Goal: Task Accomplishment & Management: Use online tool/utility

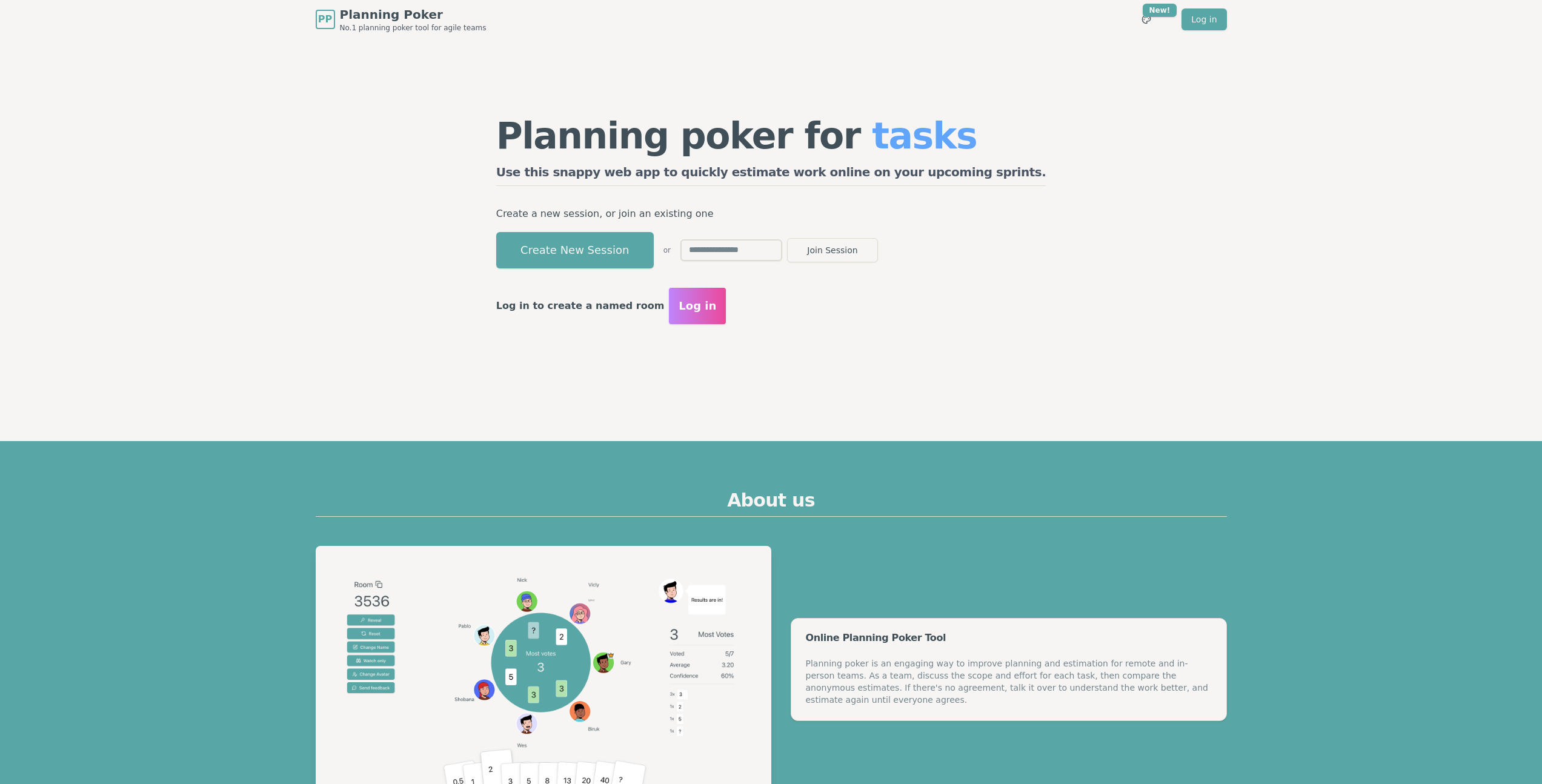
click at [782, 244] on input "text" at bounding box center [731, 249] width 102 height 21
click at [782, 251] on input "text" at bounding box center [731, 249] width 102 height 21
click at [782, 250] on input "text" at bounding box center [731, 249] width 102 height 21
type input "*"
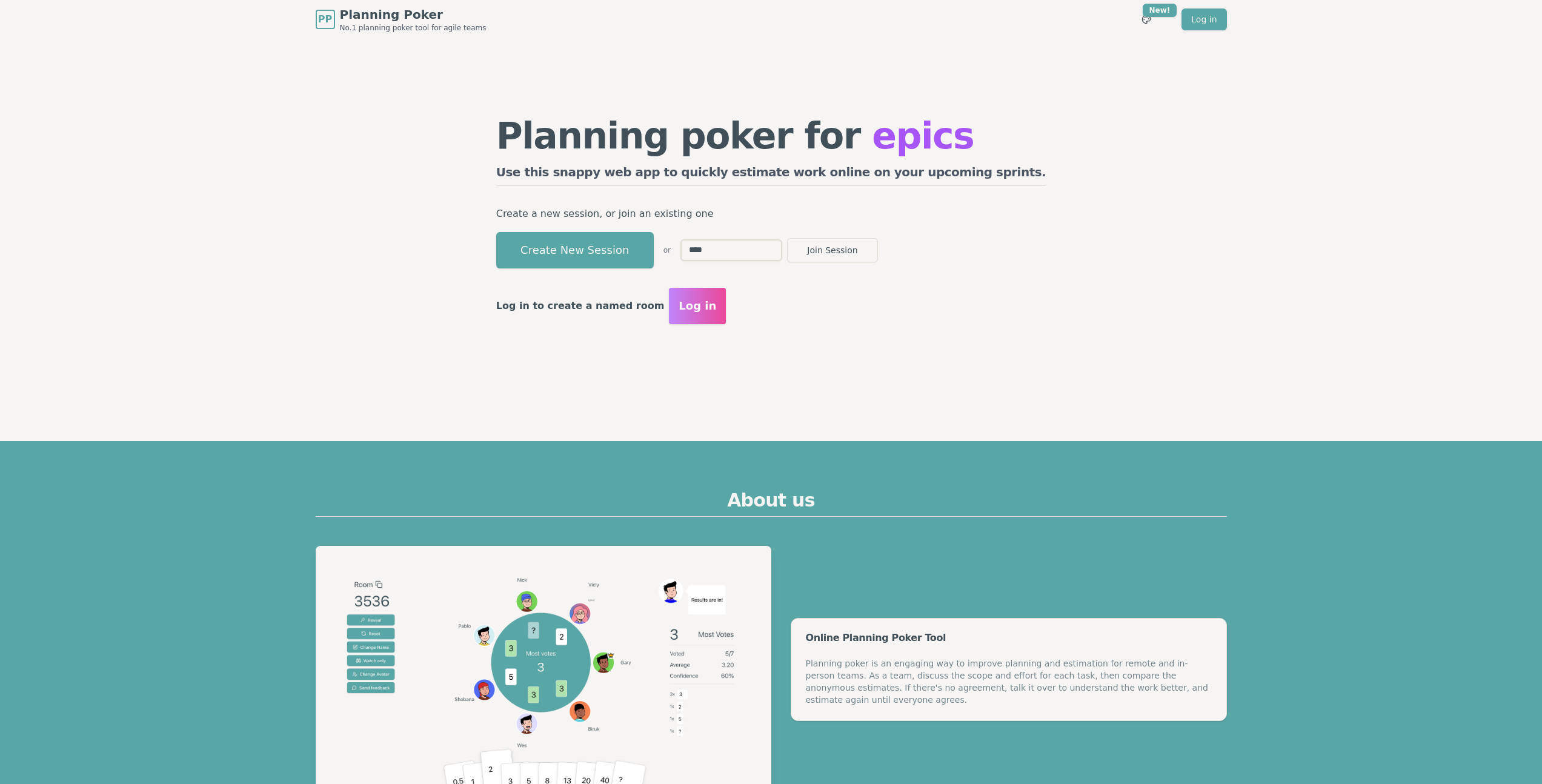
type input "****"
click at [787, 238] on button "Join Session" at bounding box center [832, 250] width 91 height 25
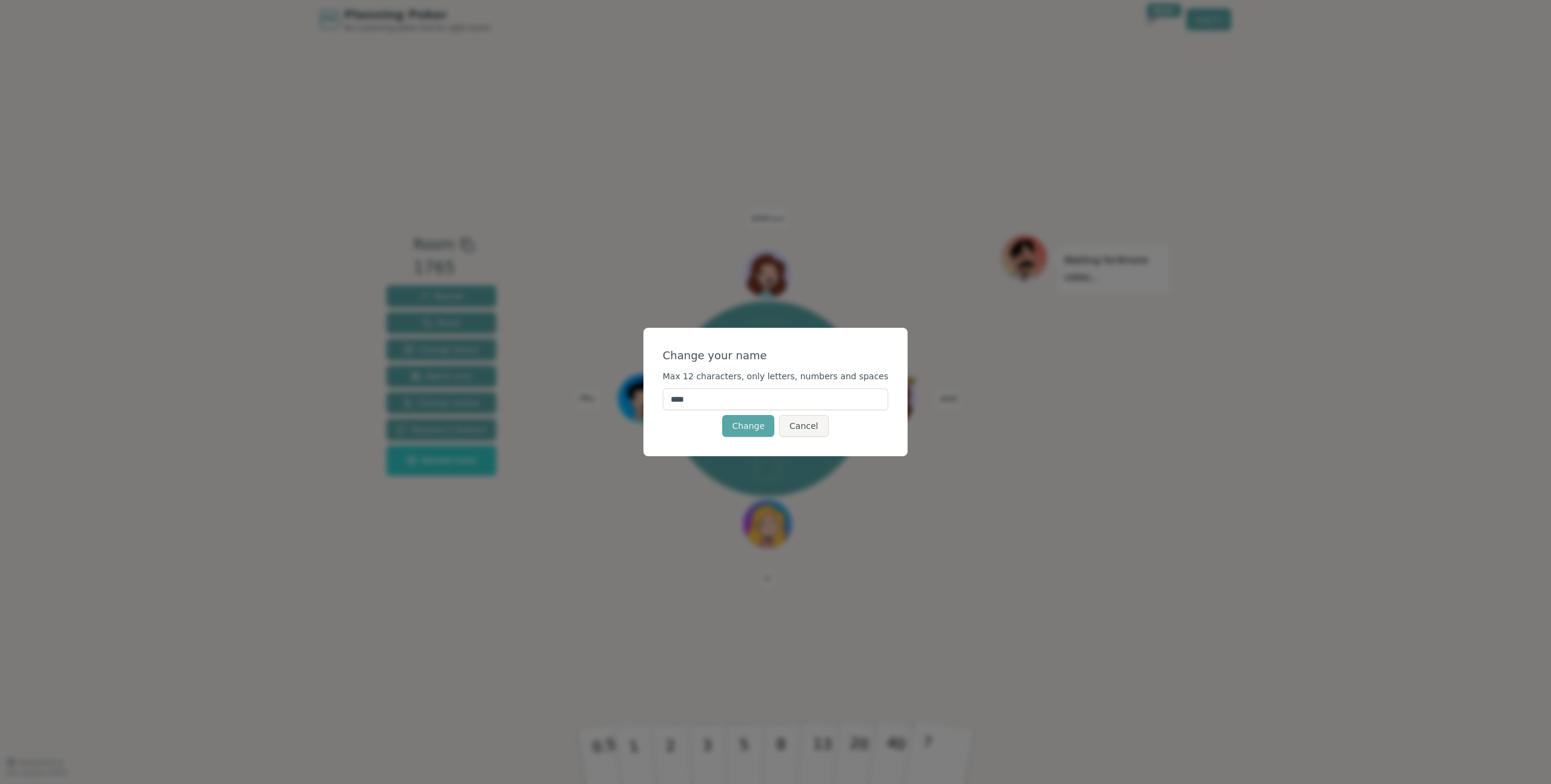
click at [933, 647] on div "Change your name Max 12 characters, only letters, numbers and spaces **** Chang…" at bounding box center [776, 392] width 1551 height 784
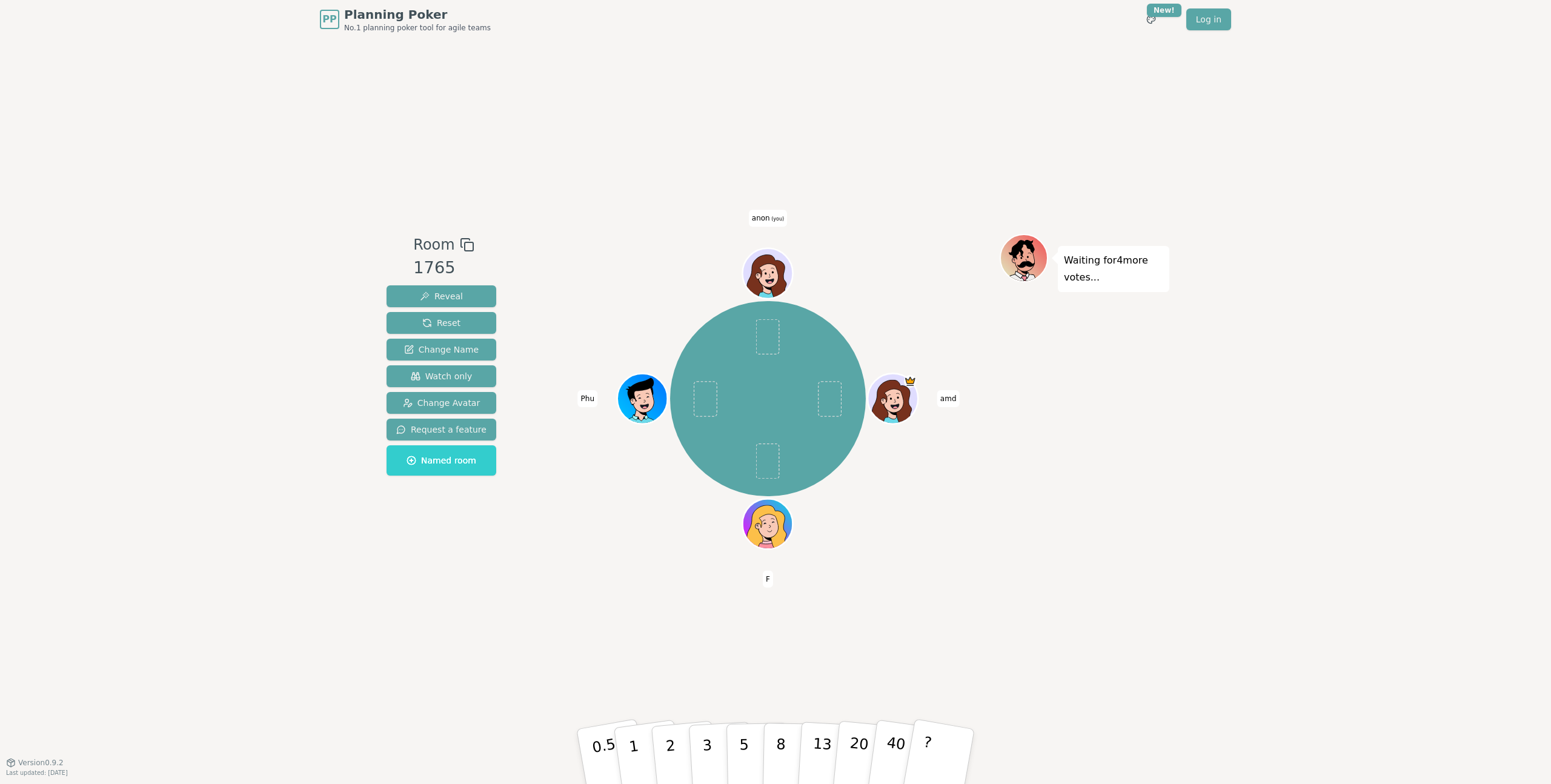
click at [874, 655] on div "Room 1765 Reveal Reset Change Name Watch only Change Avatar Request a feature N…" at bounding box center [776, 400] width 787 height 723
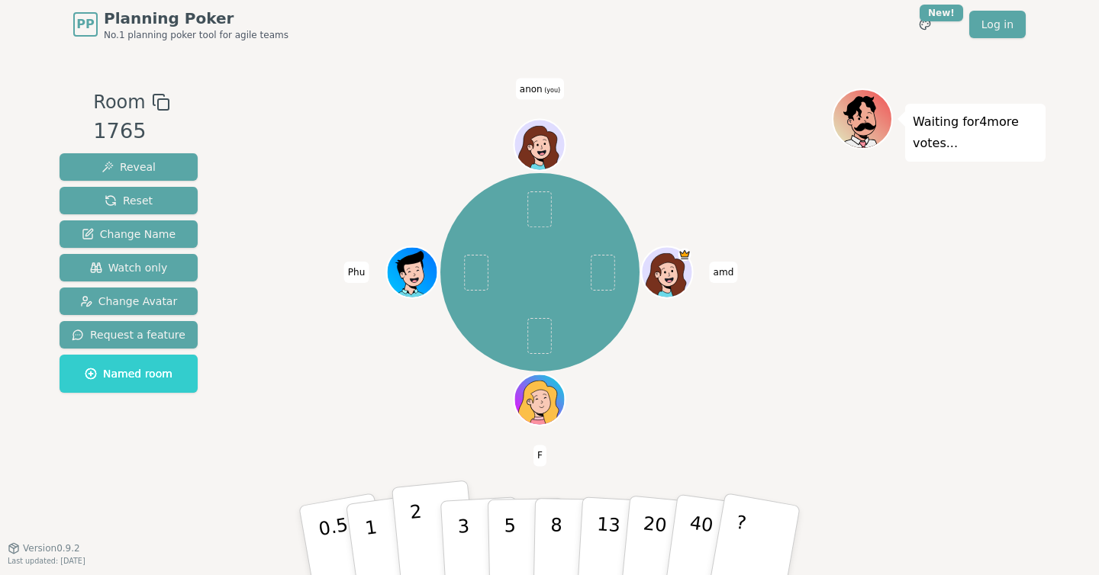
click at [418, 543] on p "2" at bounding box center [419, 542] width 20 height 83
click at [369, 534] on p "1" at bounding box center [373, 542] width 23 height 83
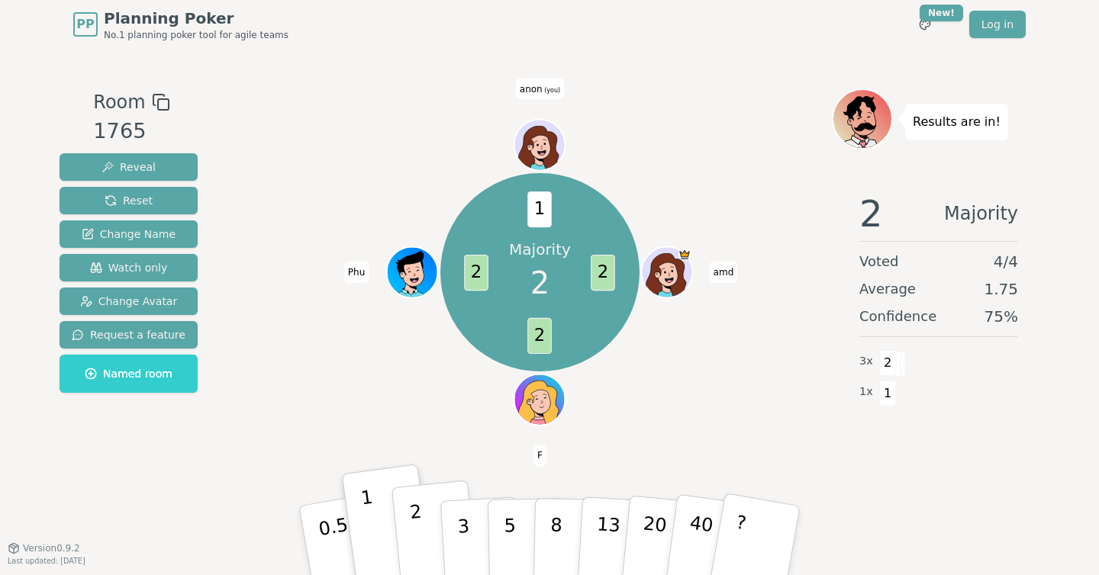
click at [424, 524] on button "2" at bounding box center [435, 541] width 87 height 121
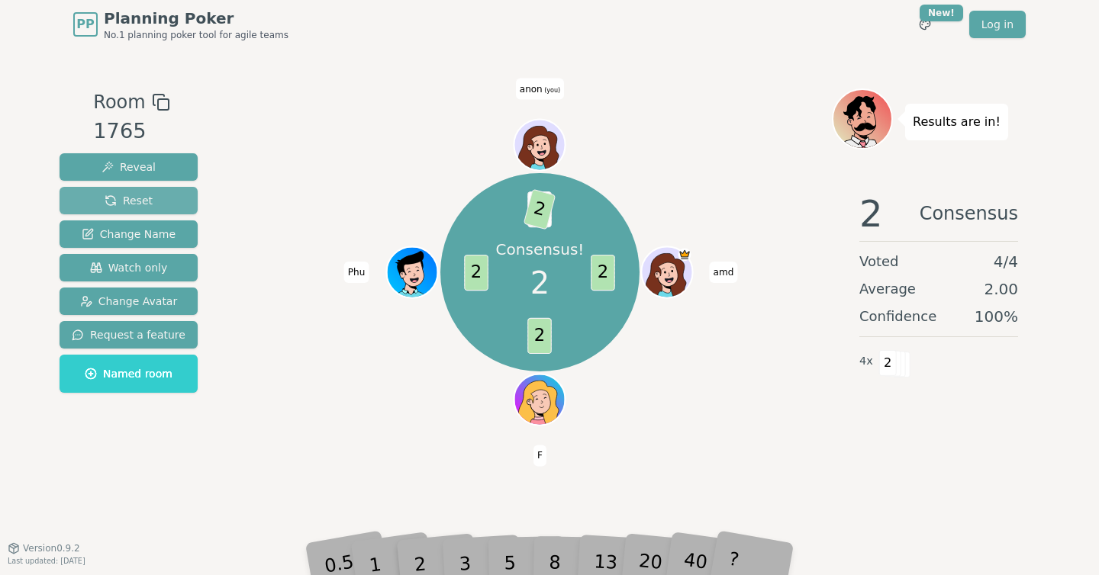
click at [160, 204] on button "Reset" at bounding box center [129, 200] width 138 height 27
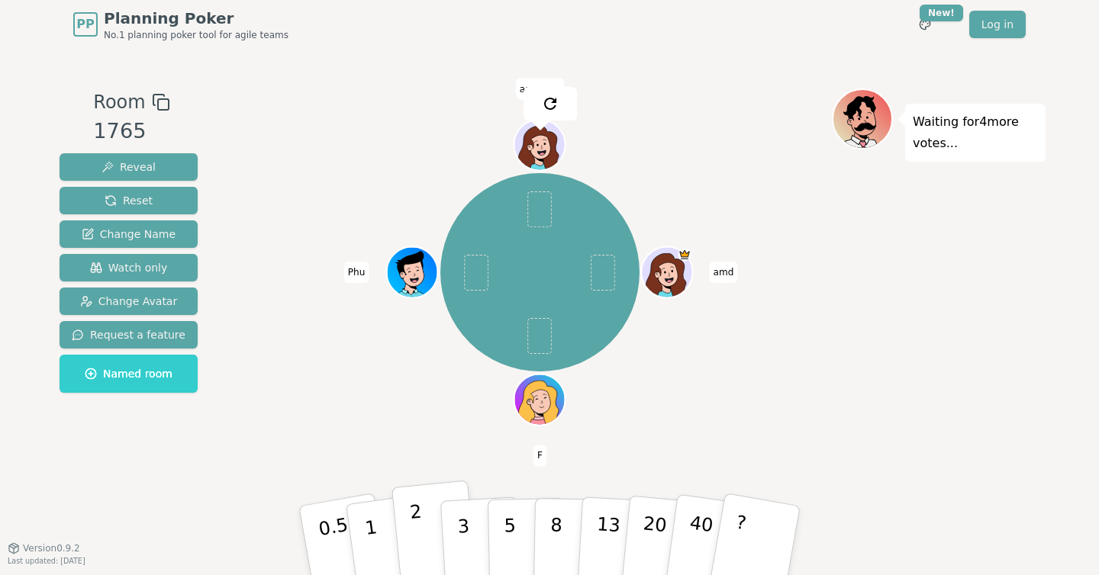
click at [411, 537] on button "2" at bounding box center [435, 541] width 87 height 121
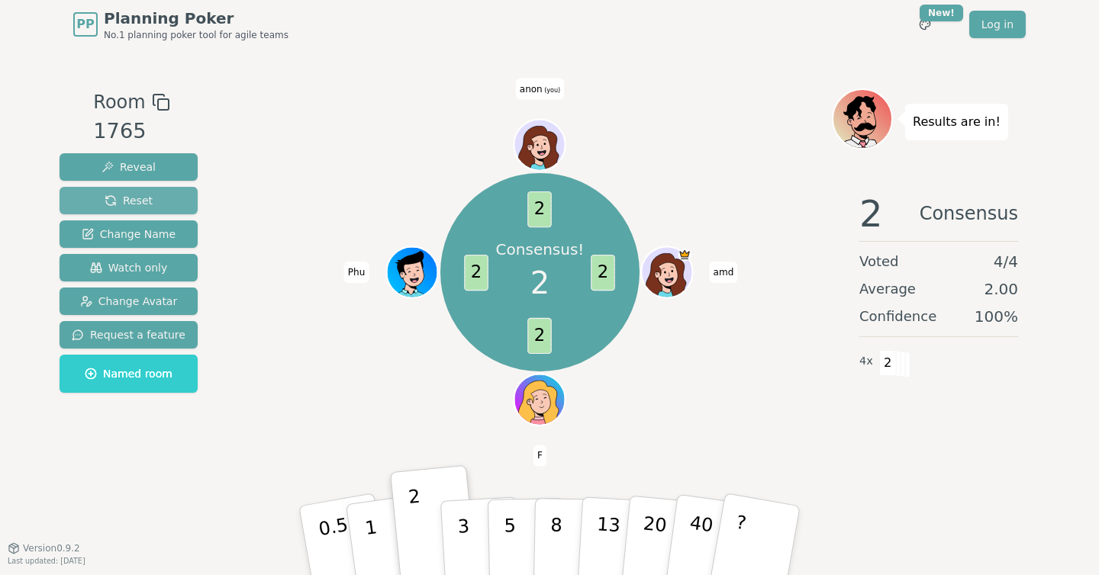
click at [127, 203] on span "Reset" at bounding box center [129, 200] width 48 height 15
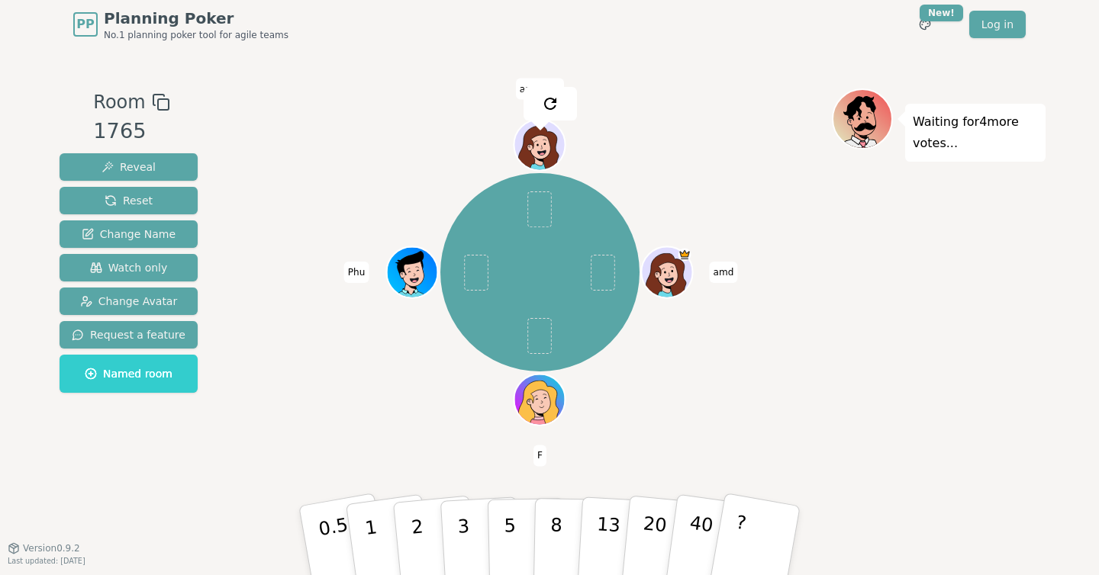
click at [307, 181] on div "amd F Phu anon (you)" at bounding box center [540, 272] width 584 height 313
click at [468, 532] on p "3" at bounding box center [464, 542] width 17 height 83
